Goal: Check status

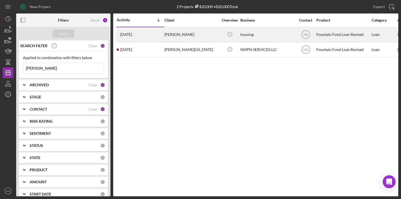
click at [199, 36] on div "[PERSON_NAME]" at bounding box center [191, 34] width 54 height 14
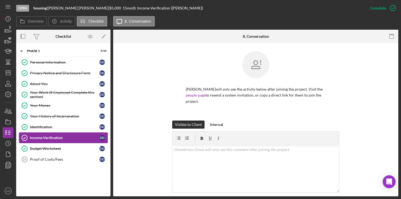
click at [41, 135] on div "Income Verification" at bounding box center [64, 137] width 69 height 4
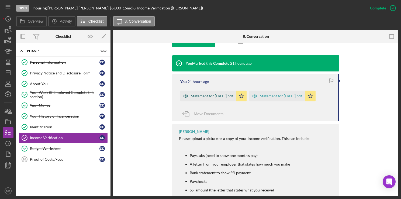
click at [224, 99] on div "Statement for [DATE].pdf" at bounding box center [207, 96] width 55 height 11
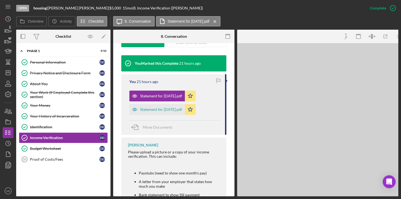
click at [223, 110] on div "You 21 hours ago Statement for [DATE].pdf Icon/Star Statement for [DATE].pdf Ic…" at bounding box center [173, 104] width 105 height 61
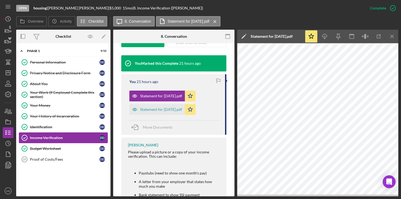
scroll to position [0, 0]
click at [172, 109] on div "Statement for [DATE].pdf" at bounding box center [161, 109] width 42 height 4
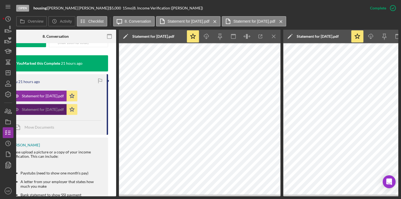
scroll to position [0, 165]
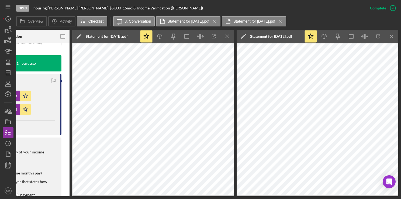
click at [382, 24] on div "Overview Icon/History Activity Checklist Icon/Message 8. Conversation Statement…" at bounding box center [207, 21] width 382 height 11
